Goal: Navigation & Orientation: Find specific page/section

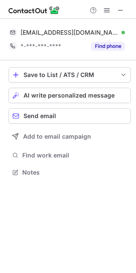
scroll to position [167, 136]
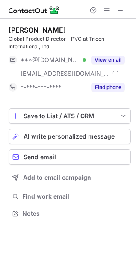
scroll to position [208, 136]
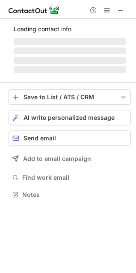
scroll to position [179, 136]
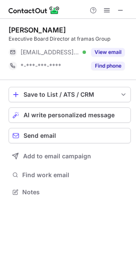
scroll to position [186, 136]
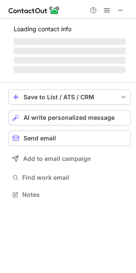
scroll to position [186, 136]
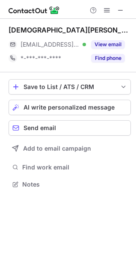
scroll to position [179, 136]
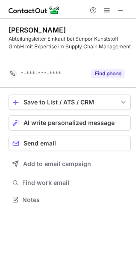
scroll to position [180, 136]
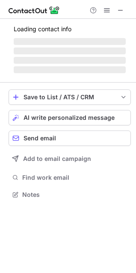
scroll to position [179, 136]
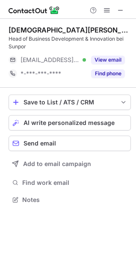
scroll to position [194, 136]
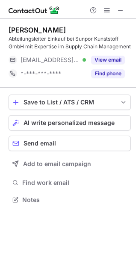
scroll to position [194, 136]
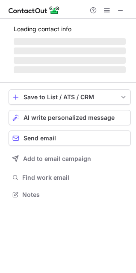
scroll to position [200, 136]
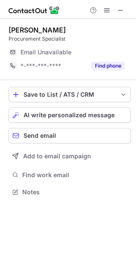
scroll to position [186, 136]
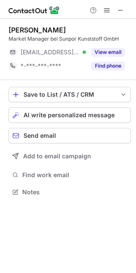
scroll to position [186, 136]
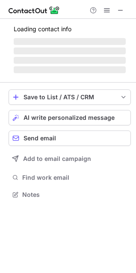
scroll to position [208, 136]
